Goal: Browse casually

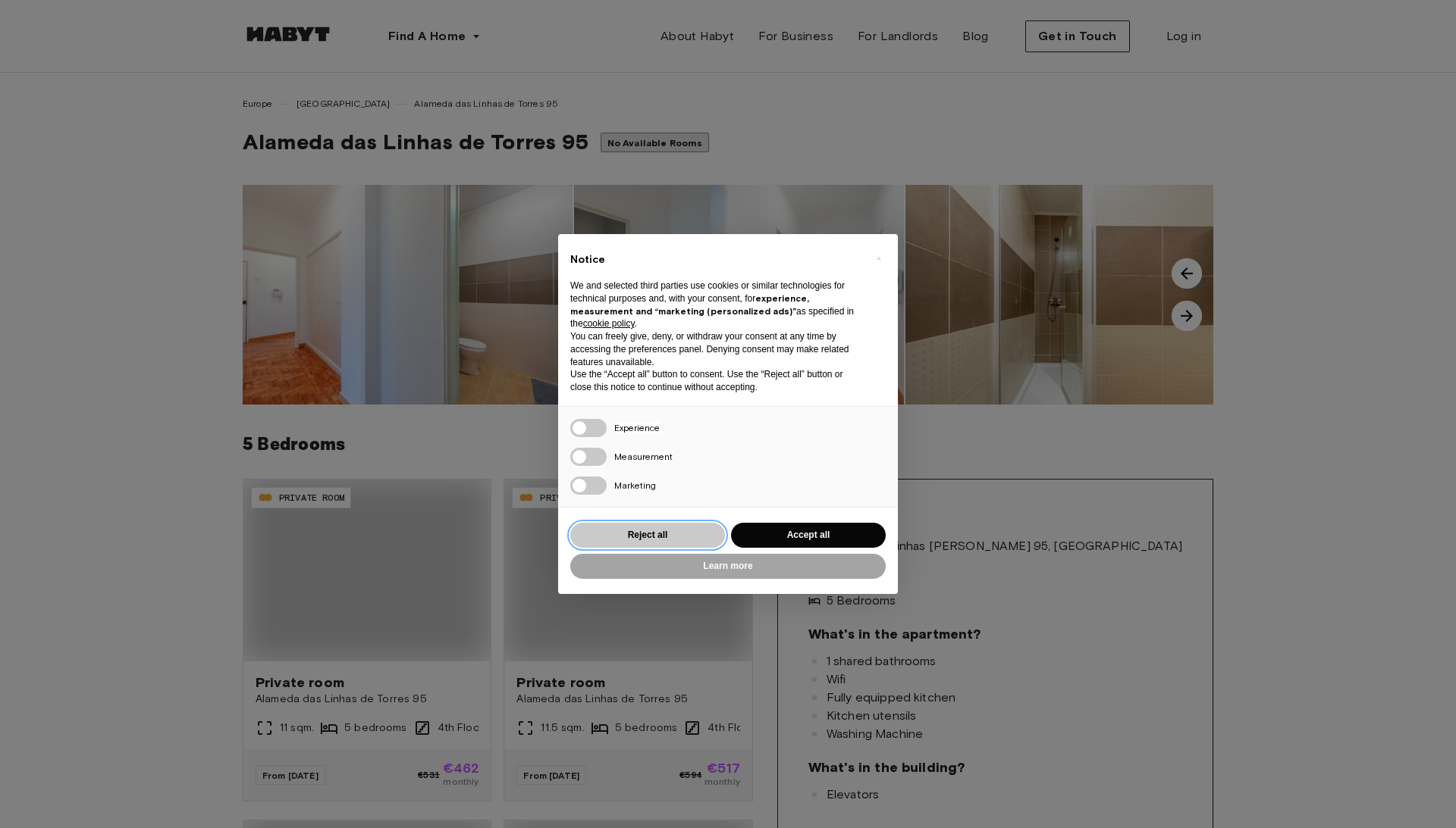
click at [686, 536] on button "Reject all" at bounding box center [647, 535] width 155 height 25
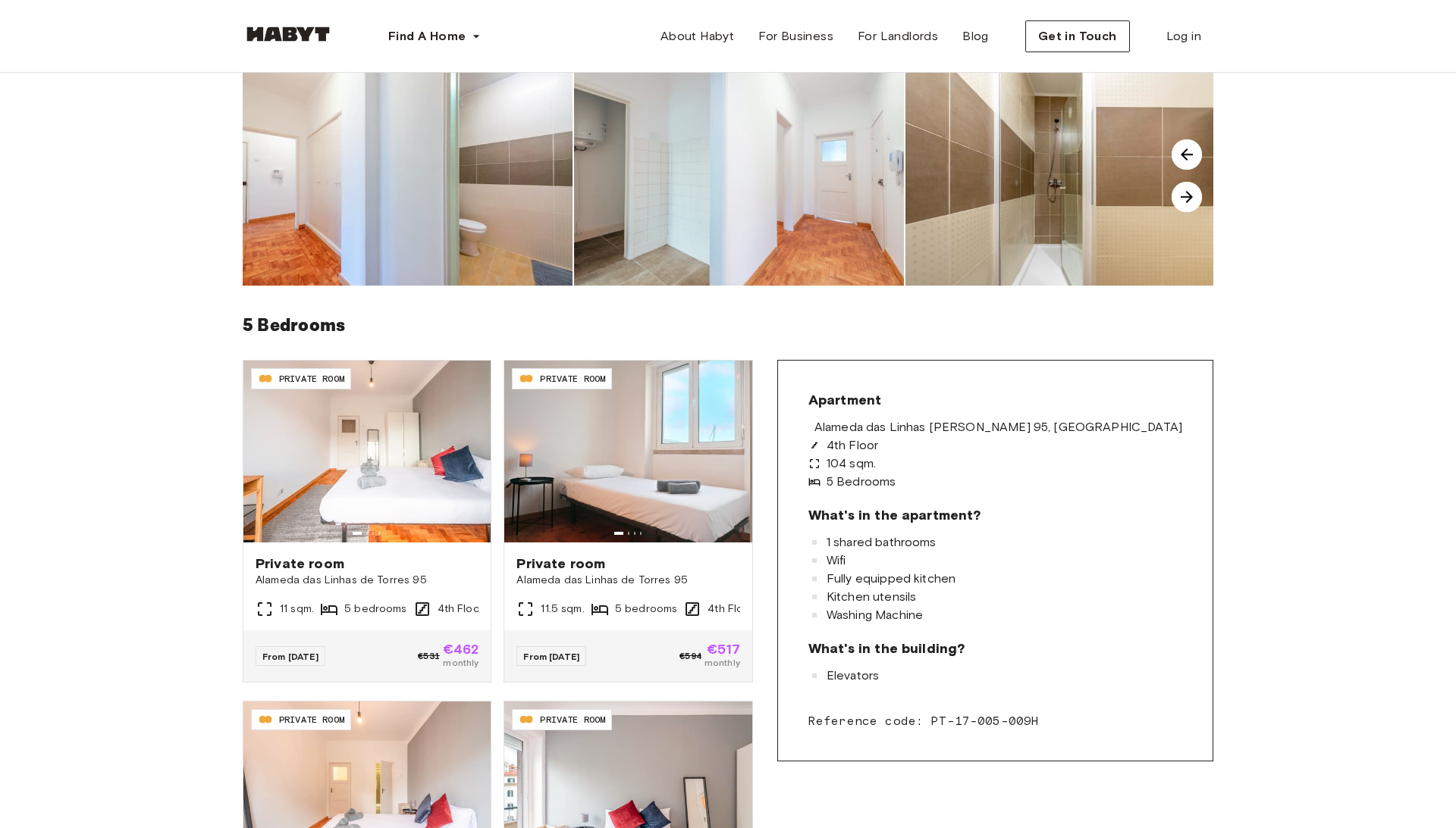
scroll to position [119, 0]
click at [663, 522] on icon at bounding box center [656, 521] width 13 height 13
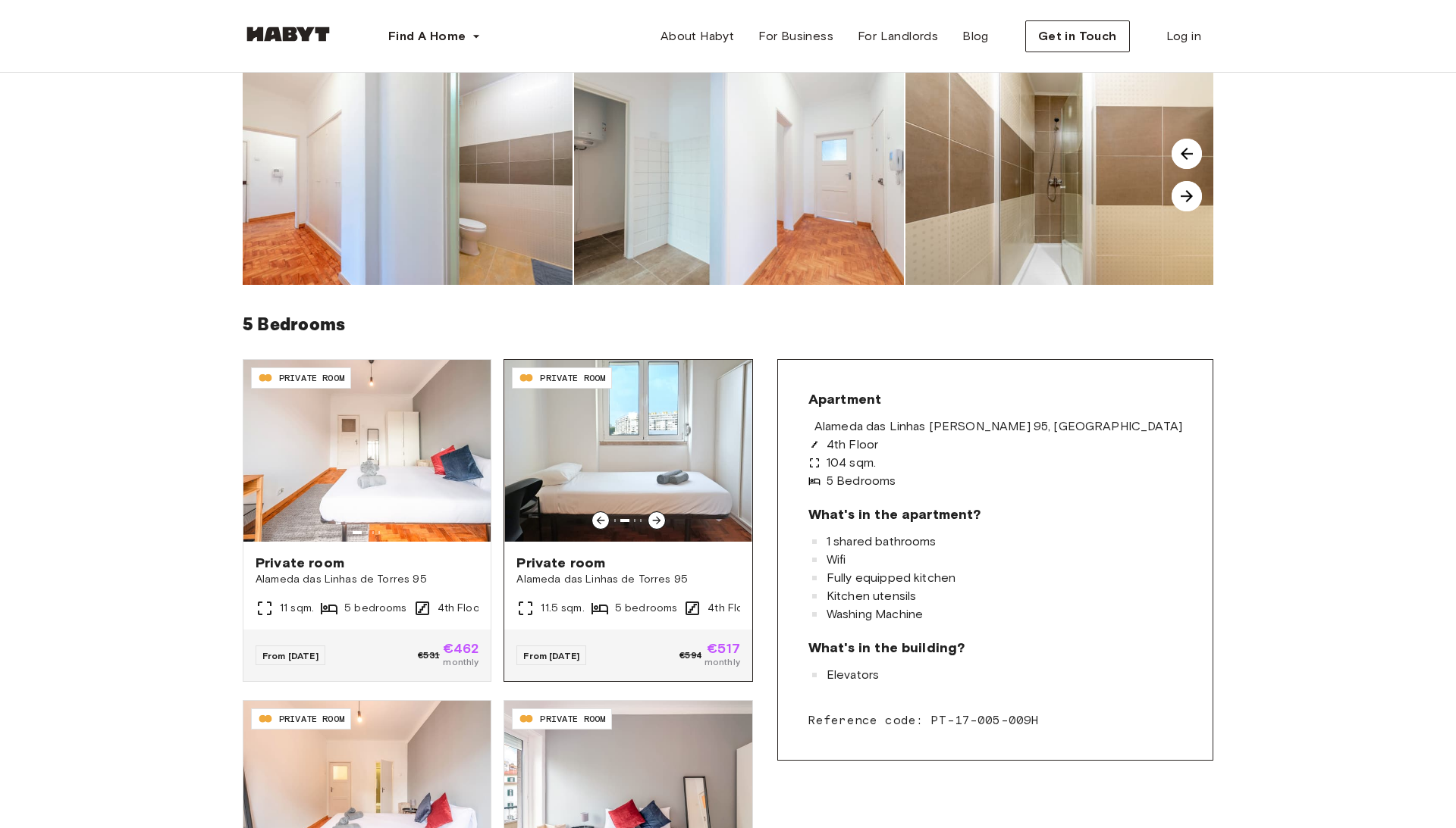
click at [663, 522] on icon at bounding box center [656, 521] width 13 height 13
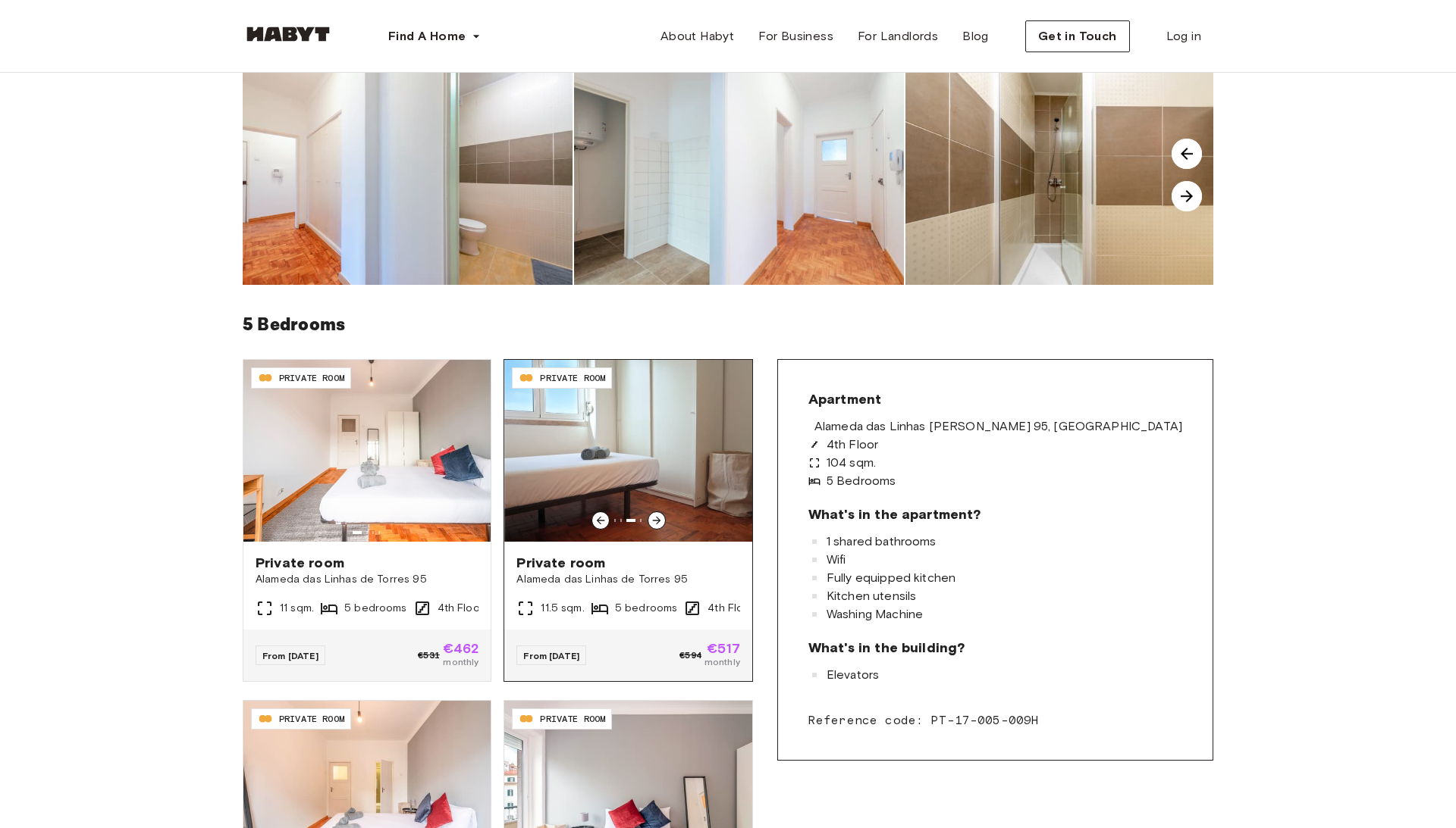
click at [663, 522] on icon at bounding box center [656, 521] width 13 height 13
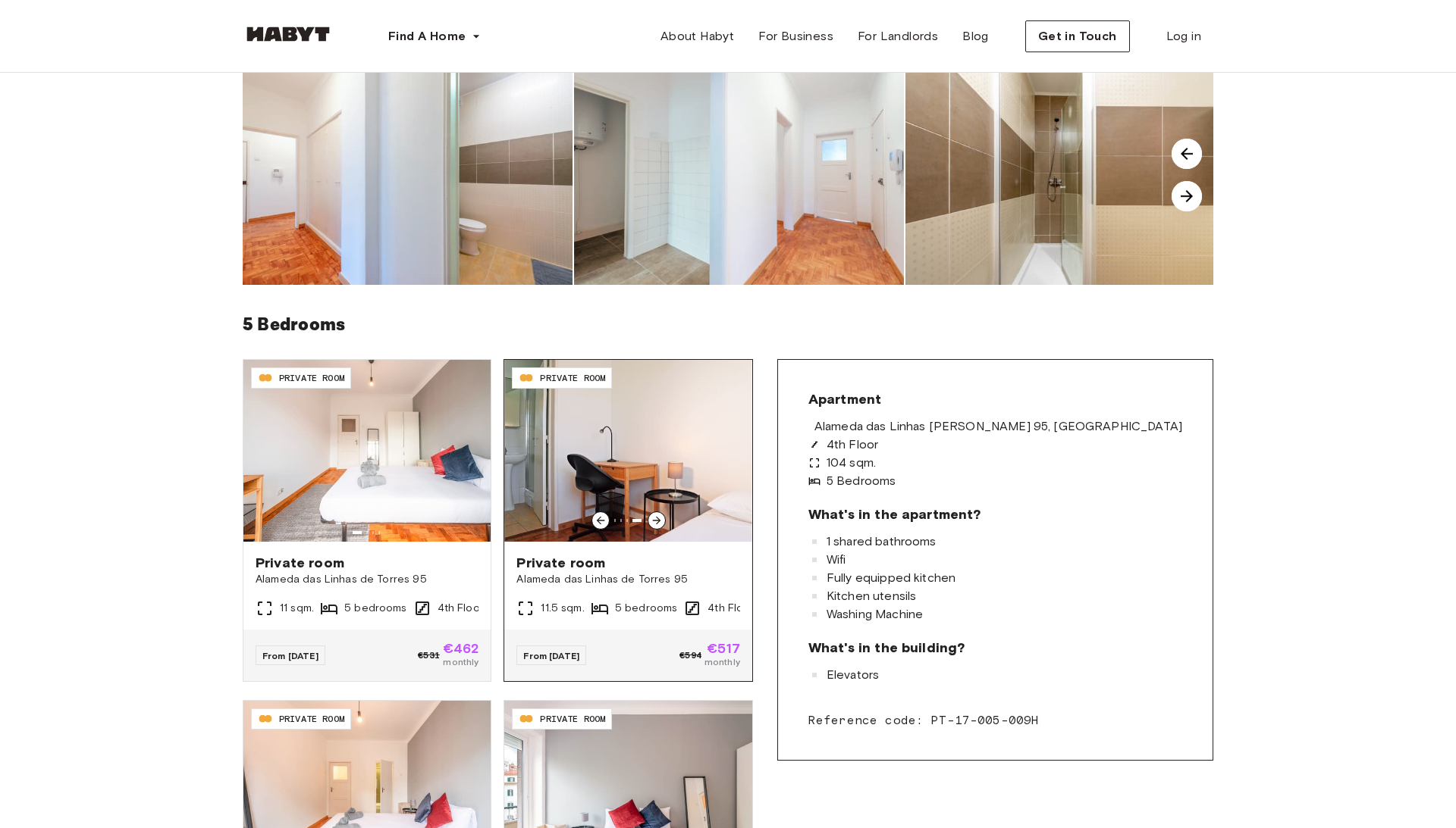
click at [663, 522] on icon at bounding box center [656, 521] width 13 height 13
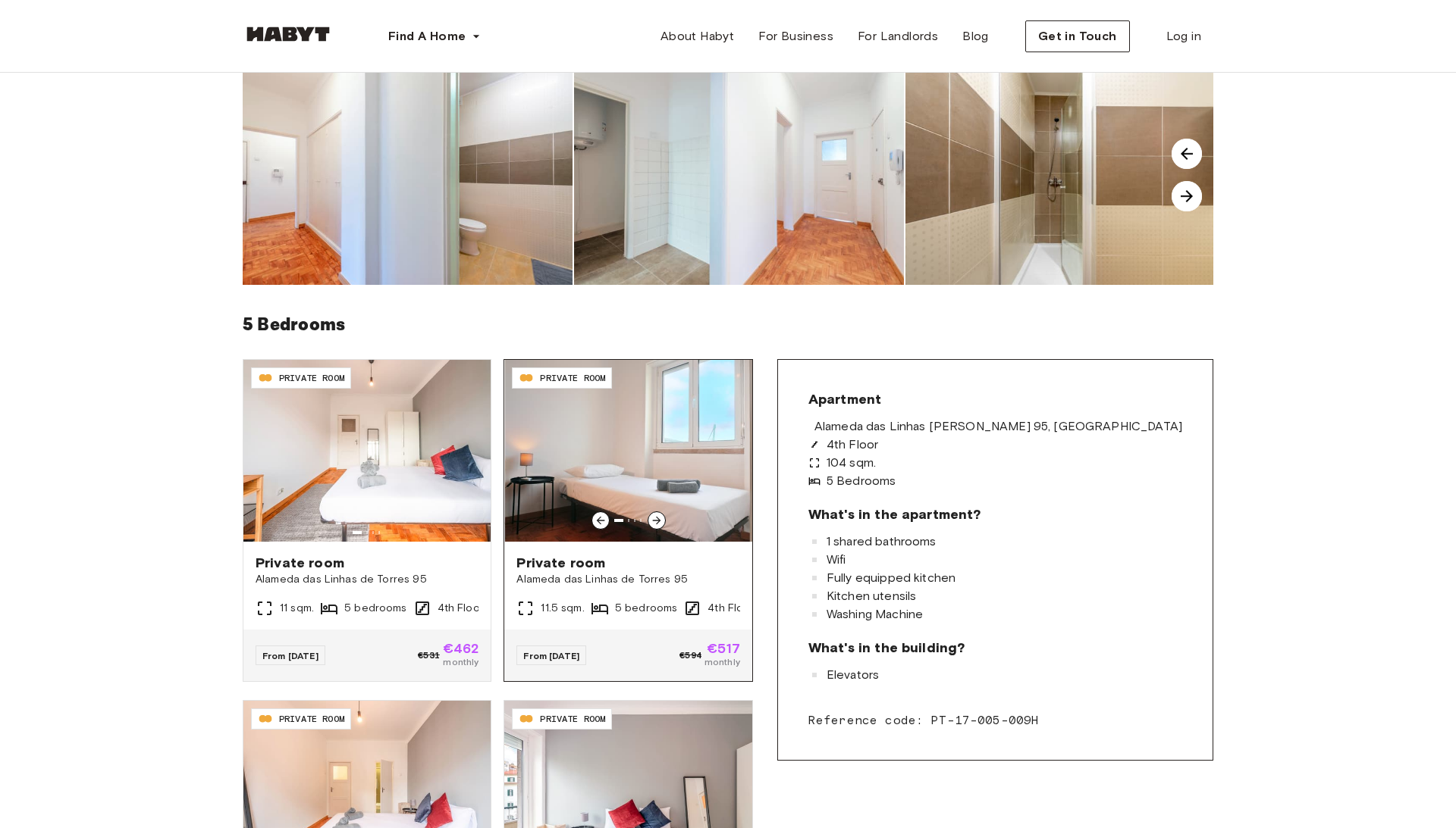
click at [663, 522] on icon at bounding box center [656, 521] width 13 height 13
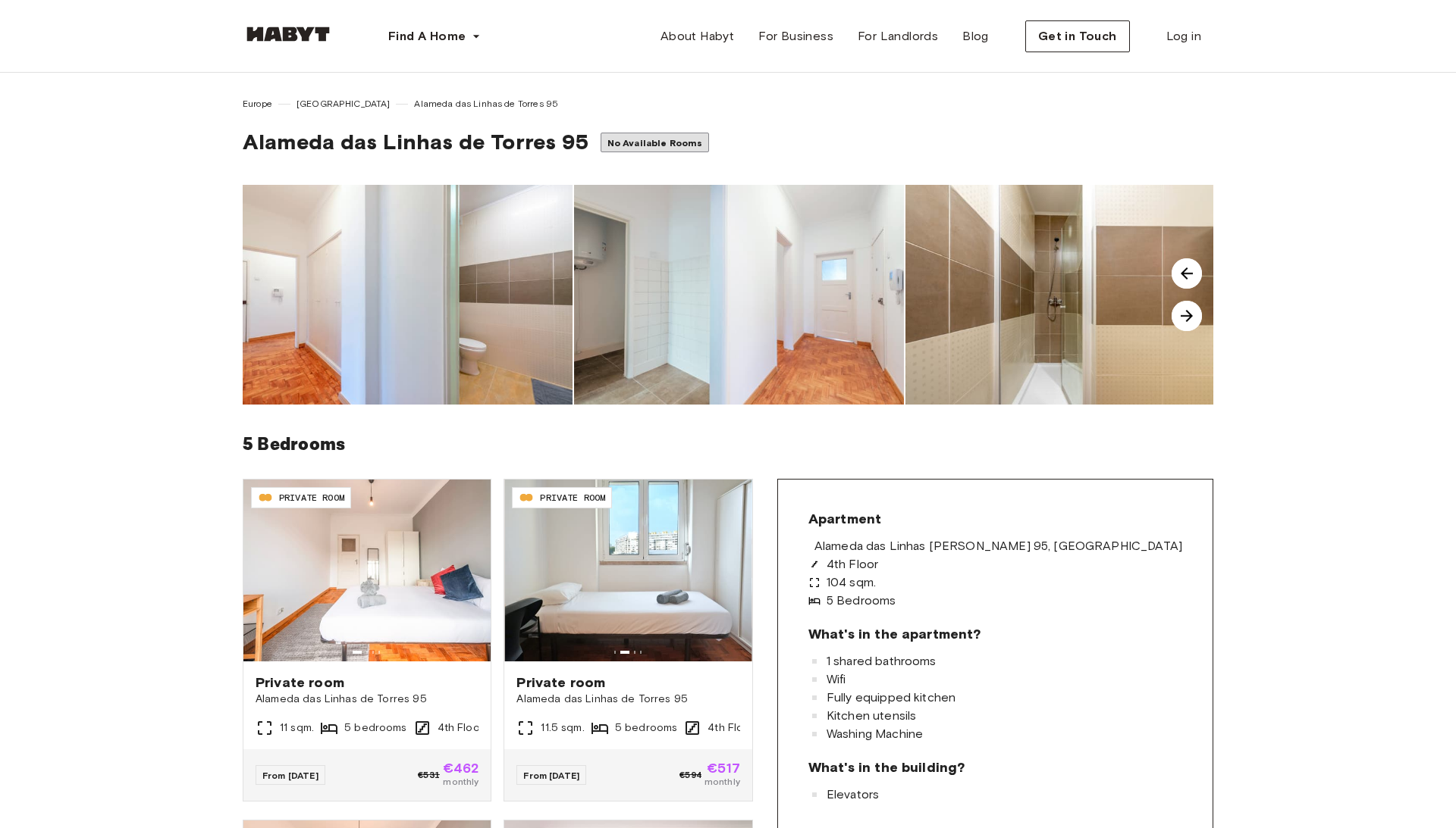
scroll to position [0, 0]
click at [1192, 311] on img at bounding box center [1185, 316] width 30 height 30
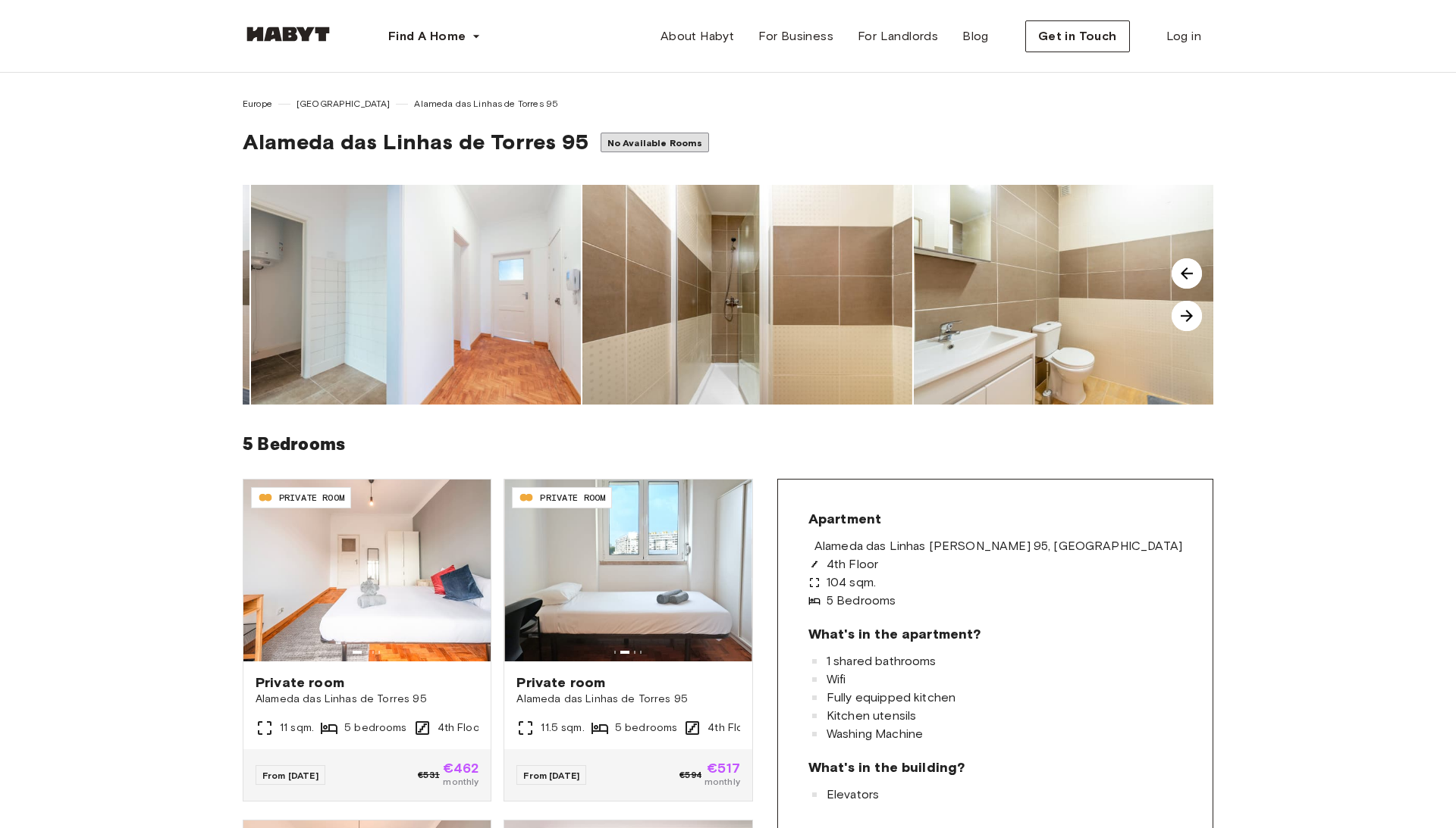
click at [1192, 311] on img at bounding box center [1185, 316] width 30 height 30
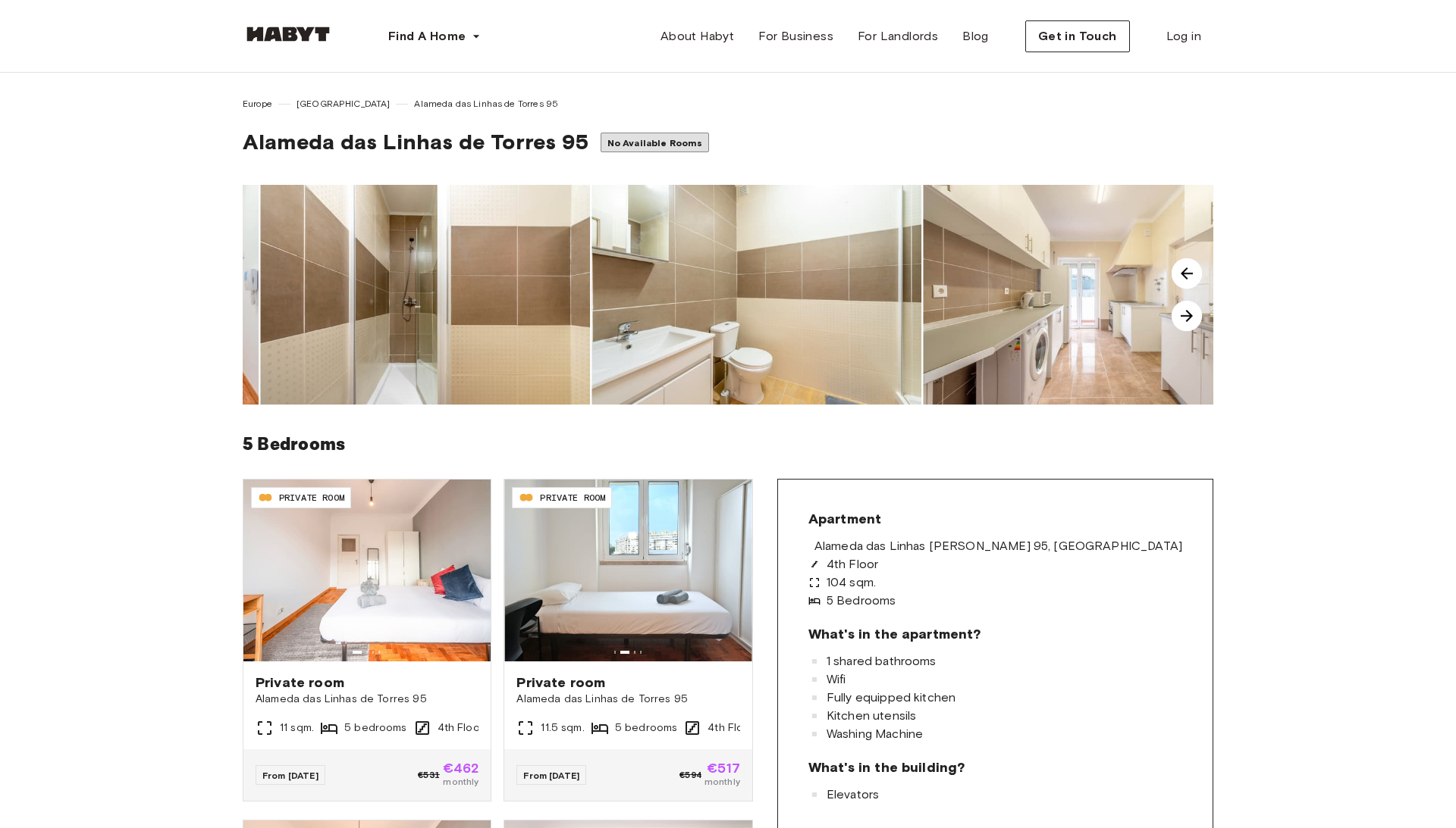
click at [1192, 311] on img at bounding box center [1185, 316] width 30 height 30
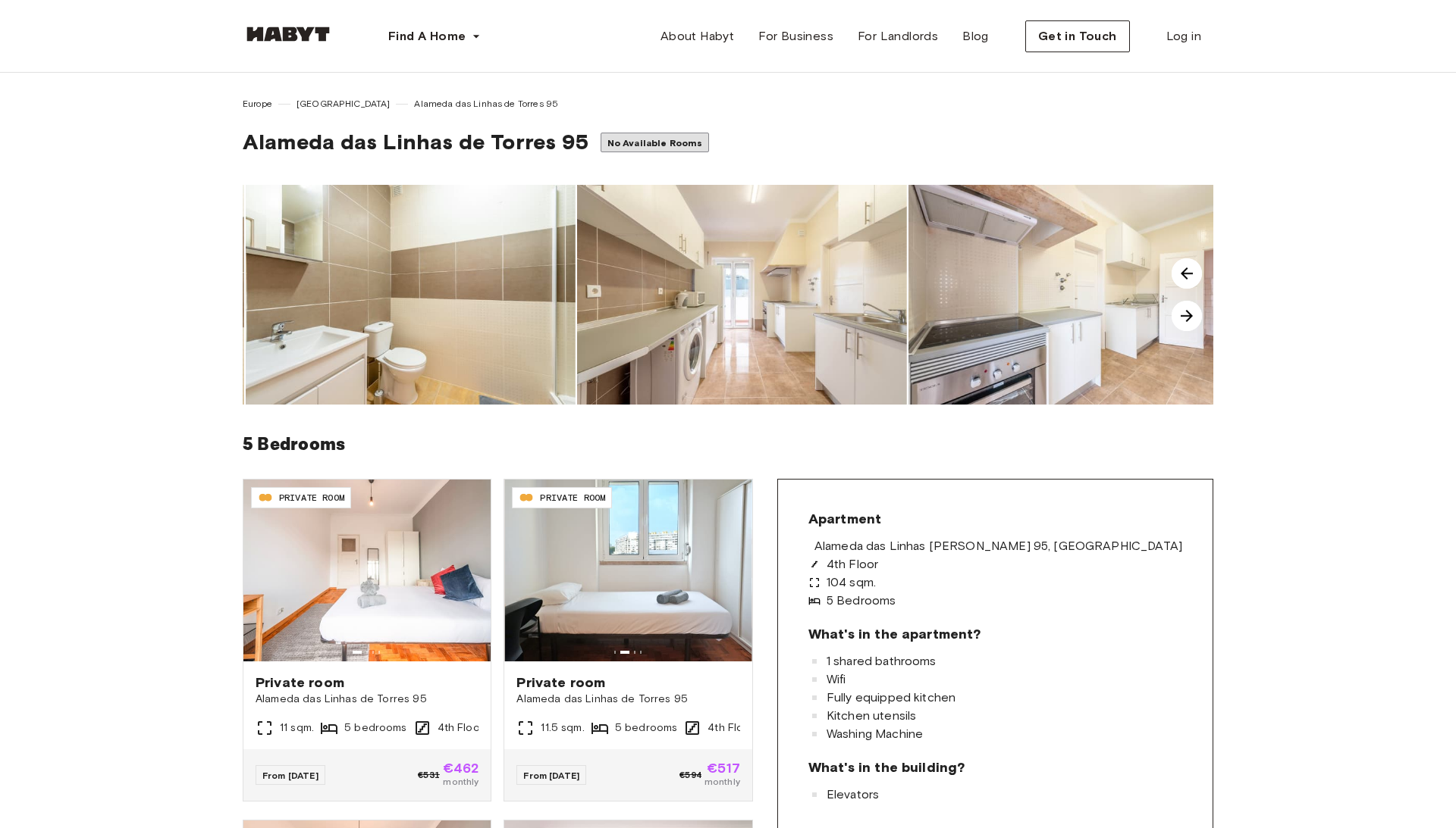
click at [1192, 311] on img at bounding box center [1185, 316] width 30 height 30
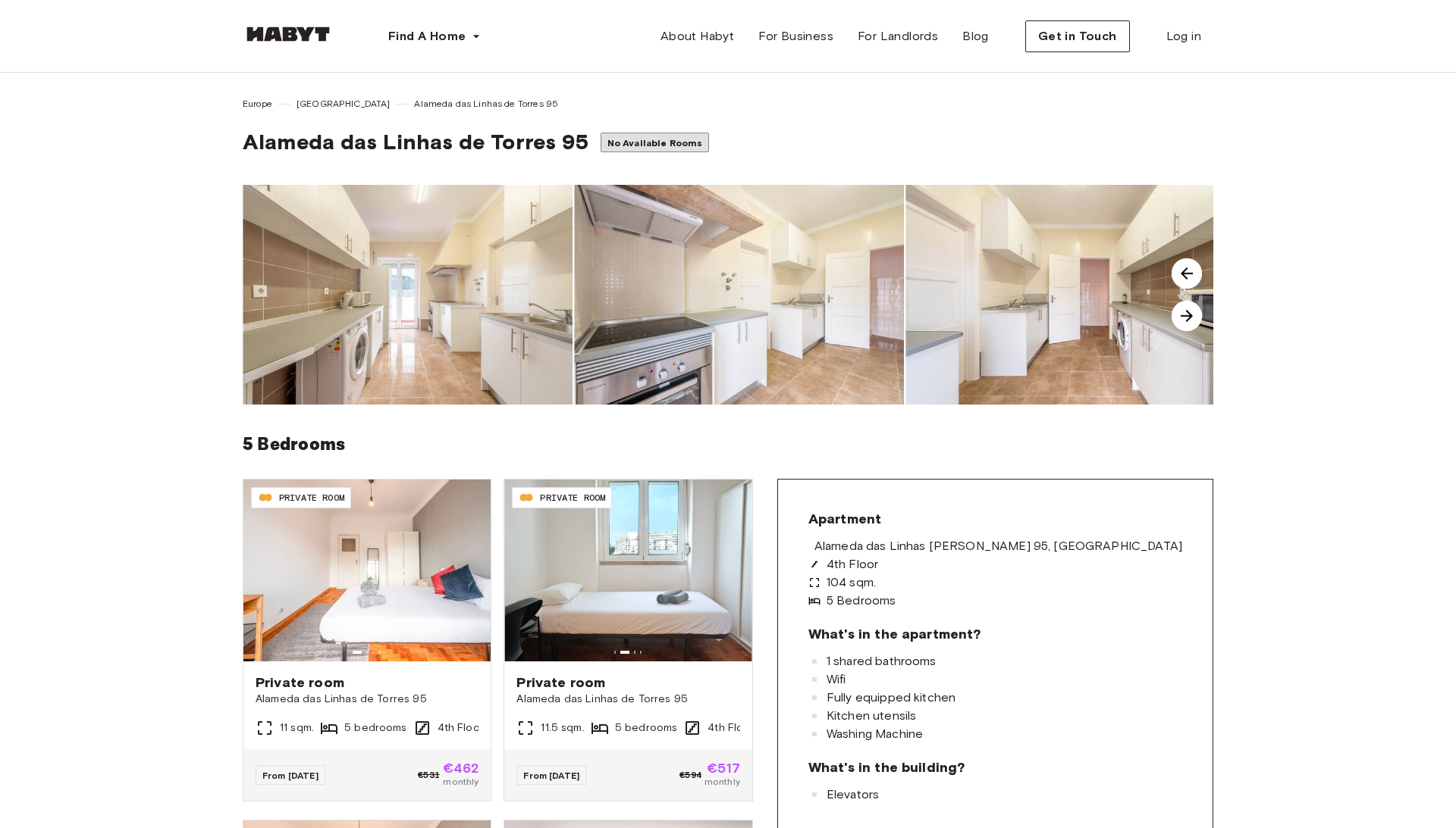
click at [1192, 311] on img at bounding box center [1185, 316] width 30 height 30
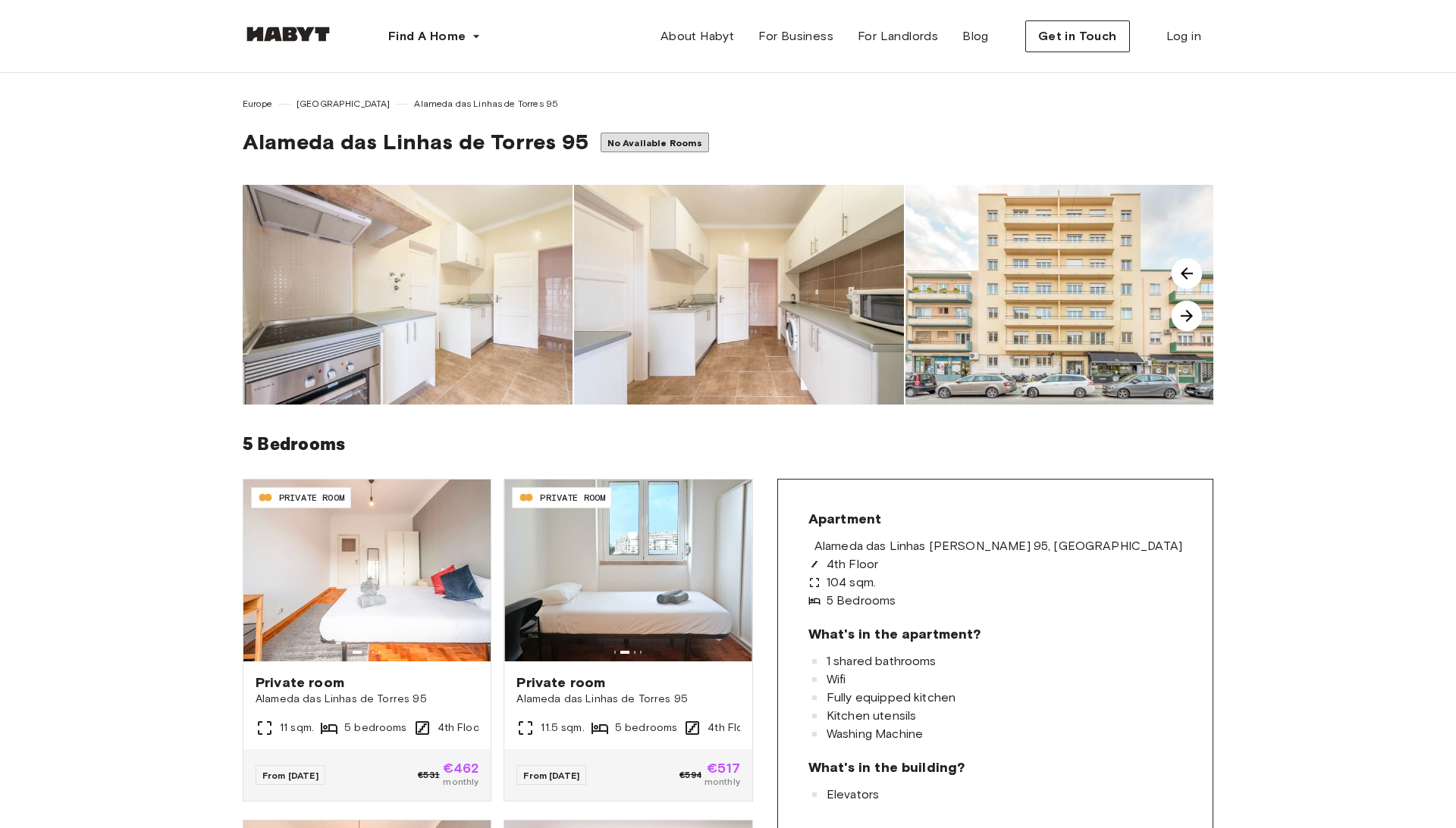
click at [1192, 311] on img at bounding box center [1185, 316] width 30 height 30
